Goal: Find contact information: Find contact information

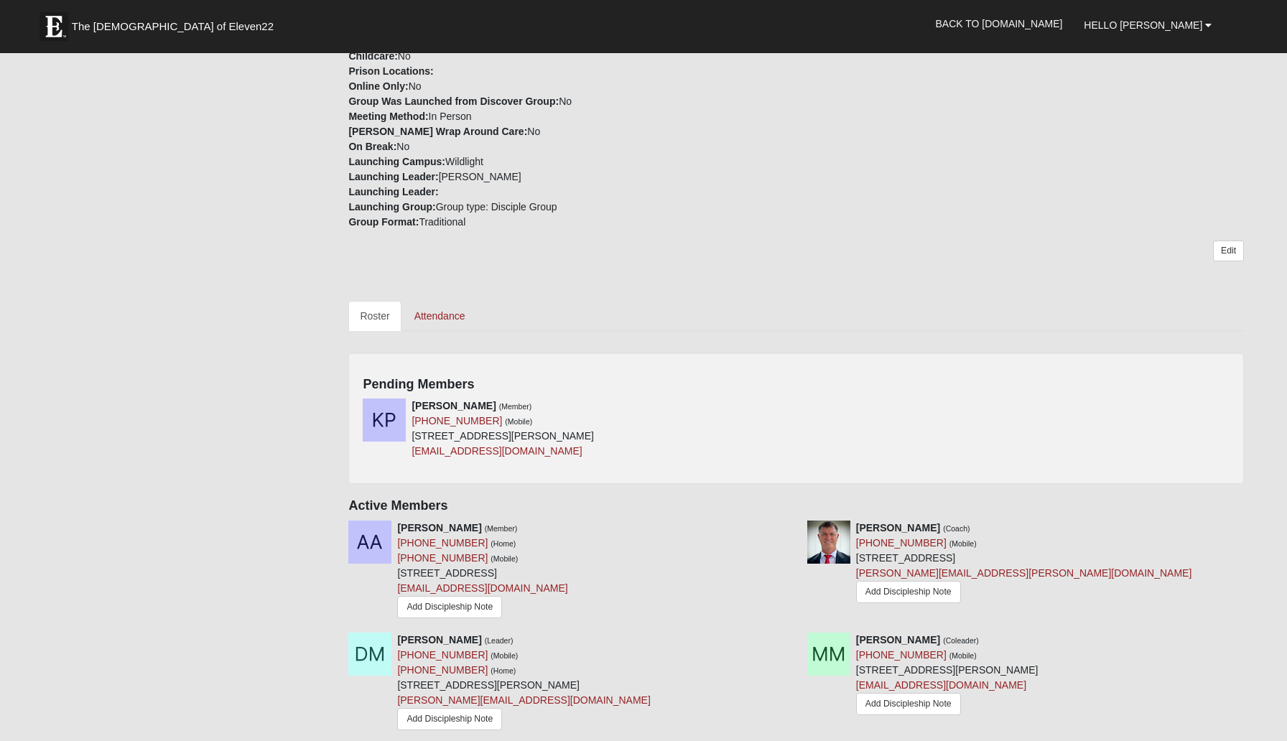
scroll to position [372, 0]
drag, startPoint x: 555, startPoint y: 453, endPoint x: 412, endPoint y: 453, distance: 143.0
click at [412, 453] on div "[DEMOGRAPHIC_DATA][PERSON_NAME] (Member) [PHONE_NUMBER] (Mobile) [STREET_ADDRES…" at bounding box center [503, 427] width 182 height 60
copy link "[EMAIL_ADDRESS][DOMAIN_NAME]"
click at [792, 407] on icon at bounding box center [792, 404] width 10 height 10
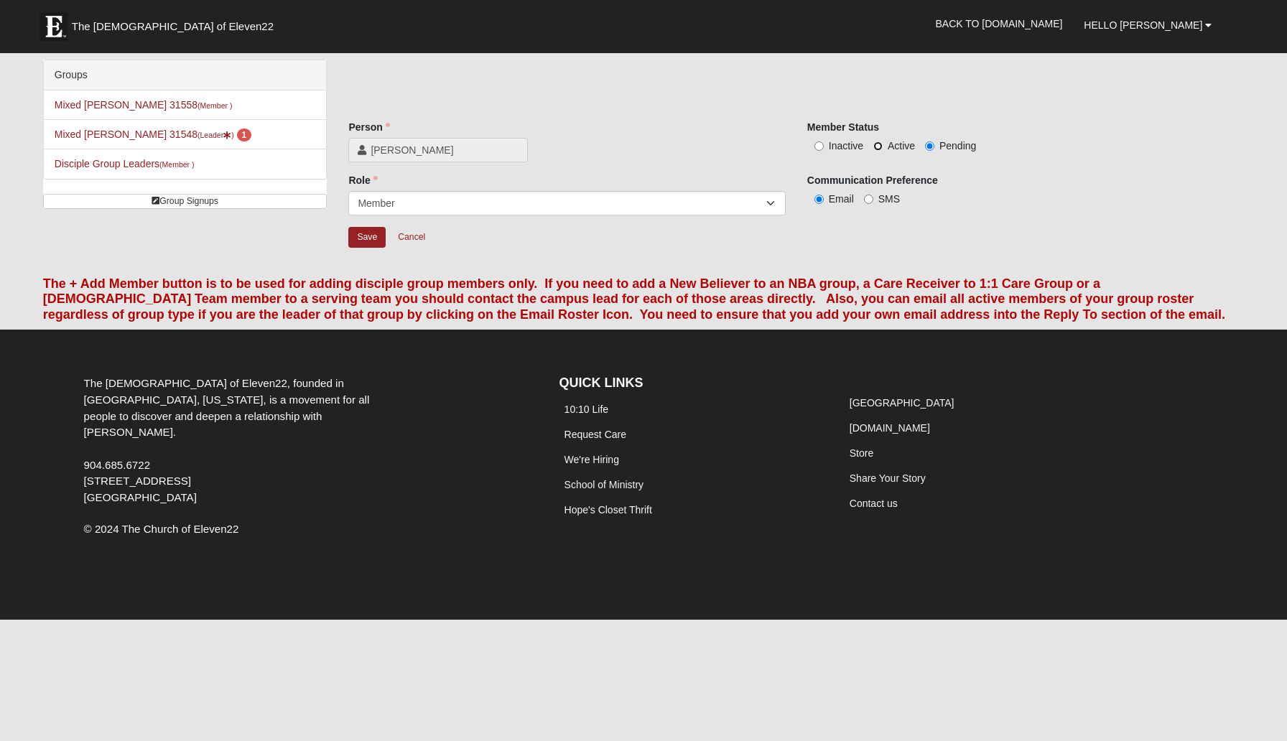
click at [878, 145] on input "Active" at bounding box center [878, 146] width 9 height 9
radio input "true"
click at [370, 235] on input "Save" at bounding box center [366, 237] width 37 height 21
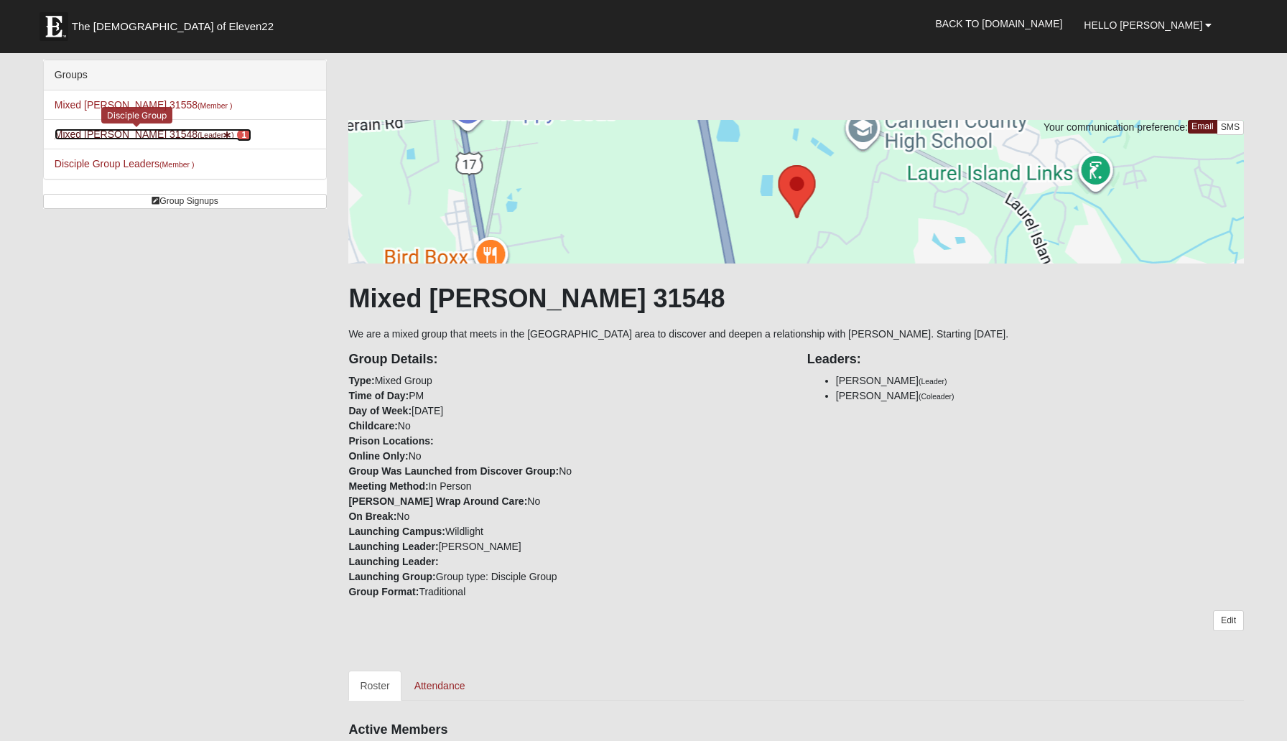
click at [155, 134] on link "Mixed [PERSON_NAME] 31548 (Leader ) 1" at bounding box center [153, 134] width 197 height 11
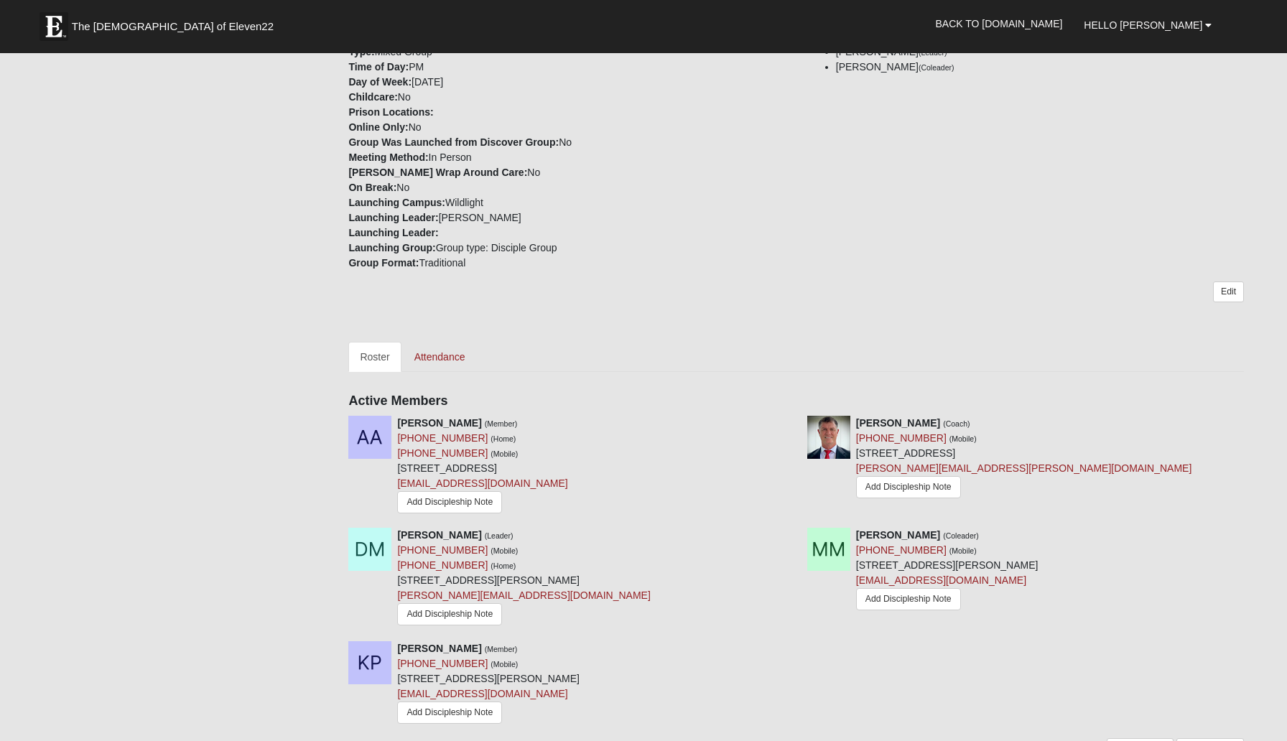
scroll to position [331, 0]
